Goal: Information Seeking & Learning: Learn about a topic

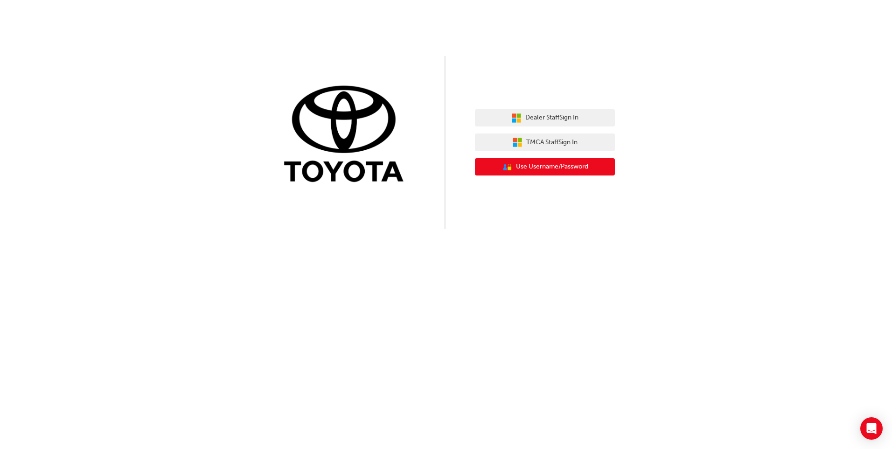
click at [587, 165] on span "Use Username/Password" at bounding box center [552, 166] width 72 height 11
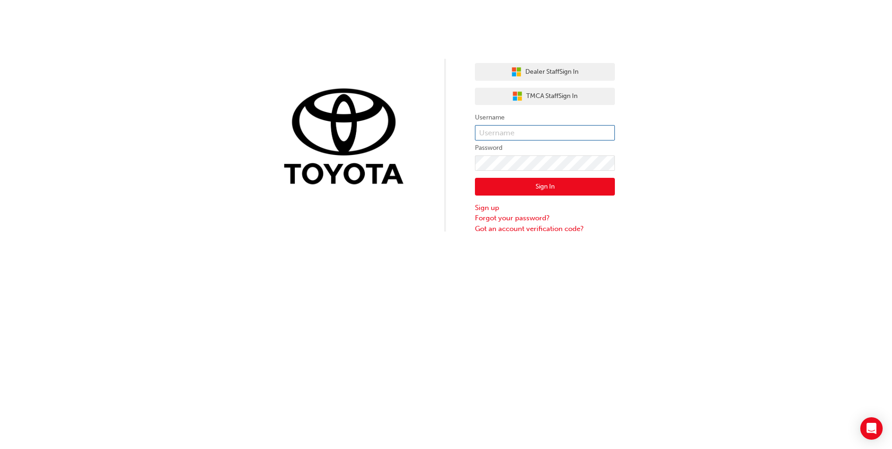
click at [549, 133] on input "text" at bounding box center [545, 133] width 140 height 16
type input "ana.irineu"
click at [513, 192] on button "Sign In" at bounding box center [545, 187] width 140 height 18
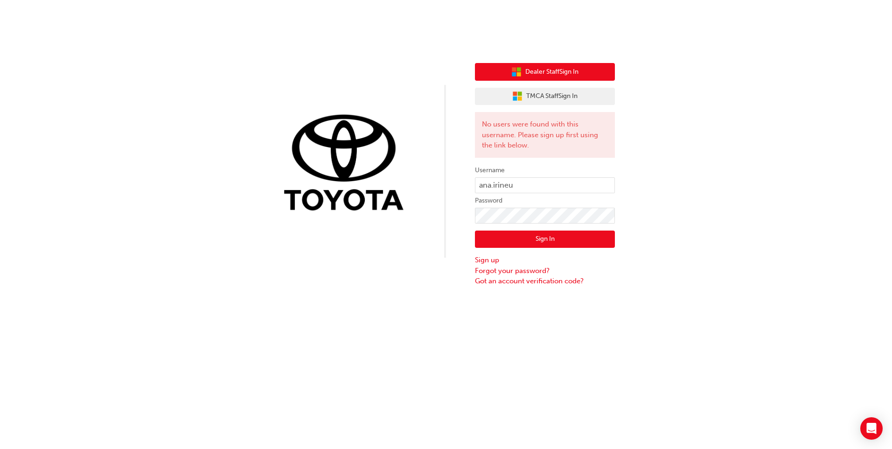
click at [559, 69] on span "Dealer Staff Sign In" at bounding box center [551, 72] width 53 height 11
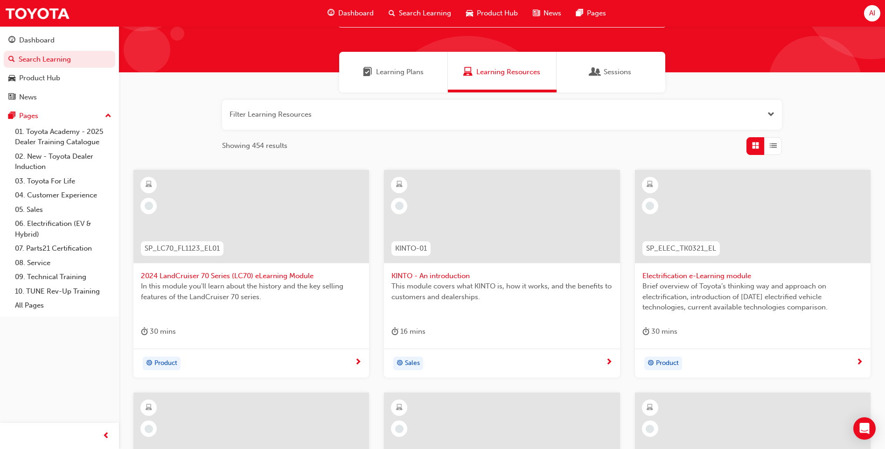
scroll to position [47, 0]
click at [43, 55] on link "Search Learning" at bounding box center [59, 59] width 111 height 17
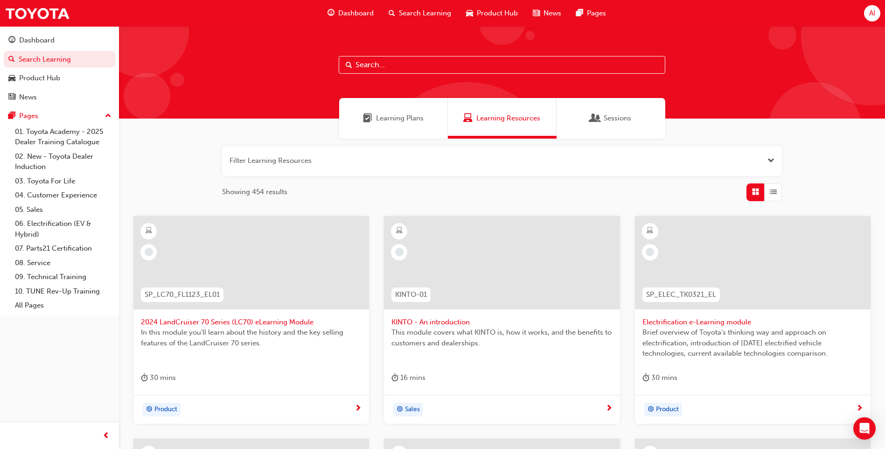
click at [416, 121] on span "Learning Plans" at bounding box center [400, 118] width 48 height 11
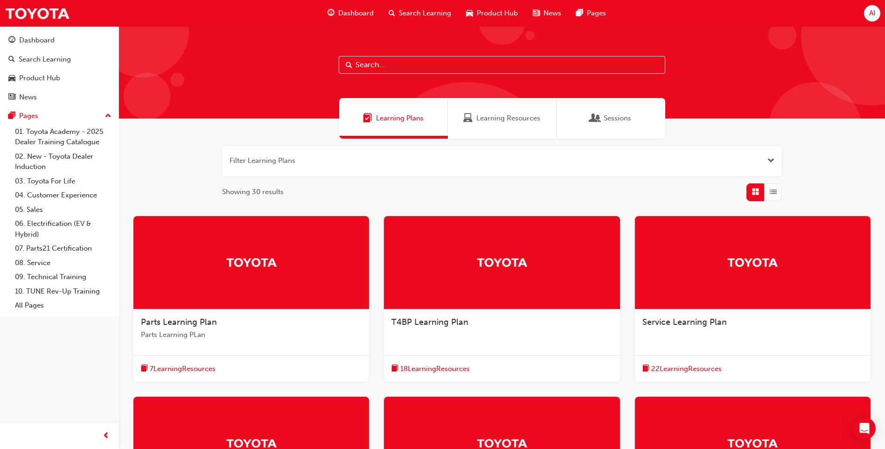
click at [592, 119] on span "Sessions" at bounding box center [594, 118] width 9 height 11
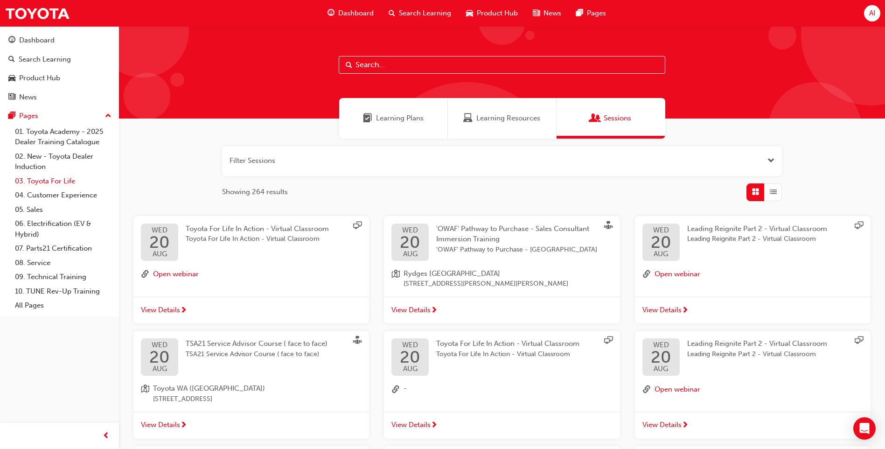
click at [62, 182] on link "03. Toyota For Life" at bounding box center [63, 181] width 104 height 14
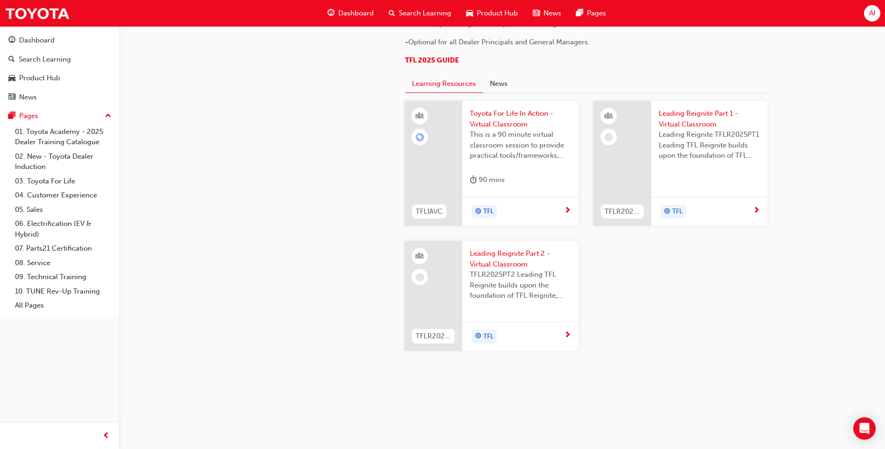
scroll to position [839, 0]
click at [508, 93] on button "News" at bounding box center [499, 84] width 32 height 18
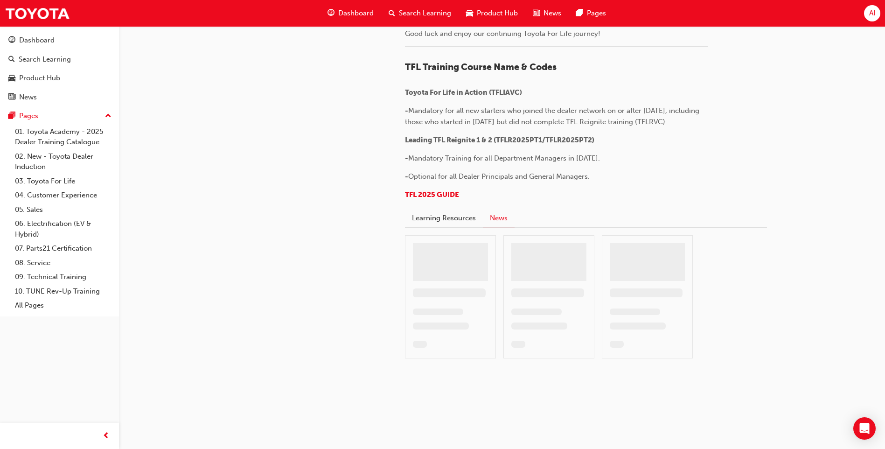
scroll to position [727, 0]
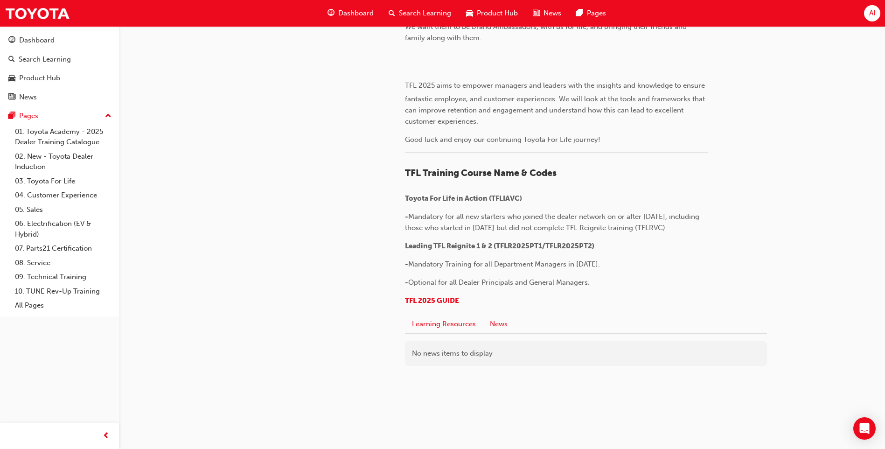
click at [452, 323] on button "Learning Resources" at bounding box center [444, 324] width 78 height 18
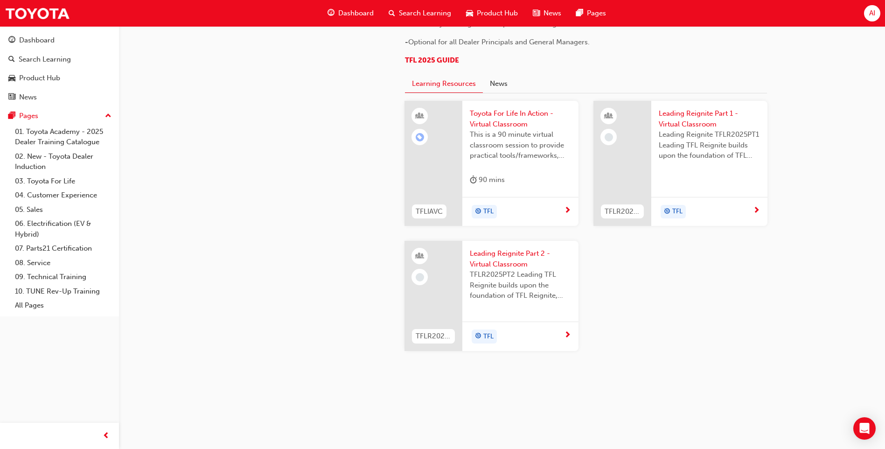
scroll to position [968, 0]
click at [569, 211] on span "next-icon" at bounding box center [567, 211] width 7 height 8
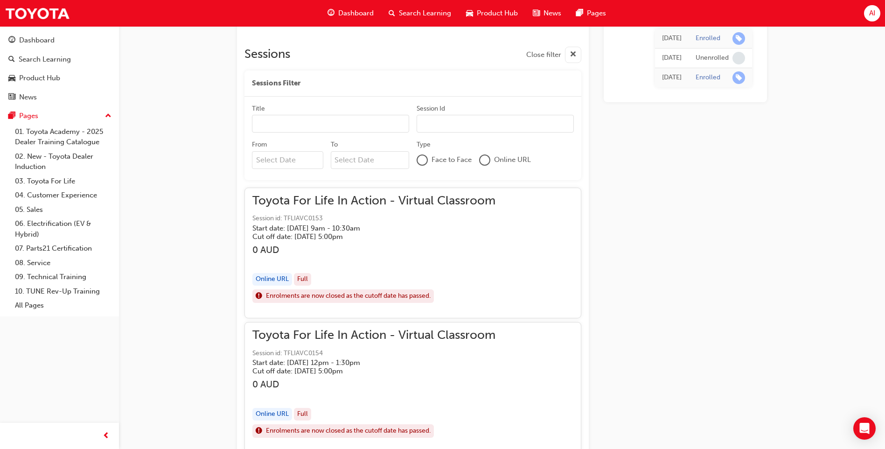
scroll to position [505, 0]
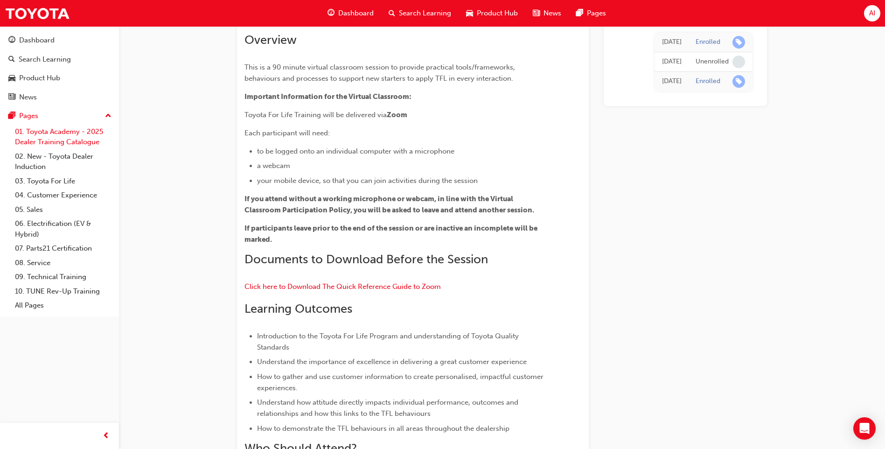
scroll to position [0, 0]
